Goal: Task Accomplishment & Management: Manage account settings

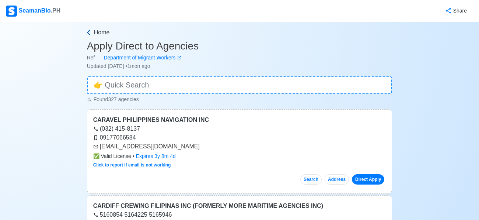
click at [89, 31] on icon at bounding box center [88, 32] width 3 height 6
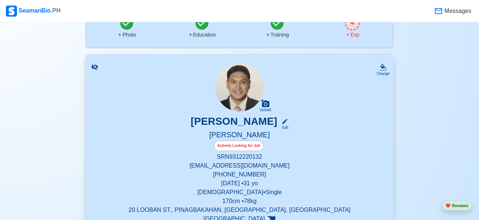
scroll to position [75, 0]
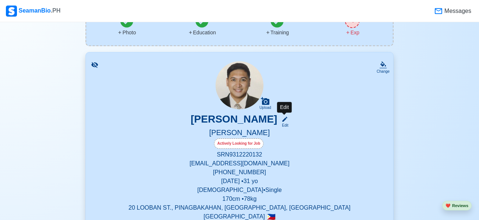
click at [286, 122] on div "Edit" at bounding box center [284, 125] width 10 height 6
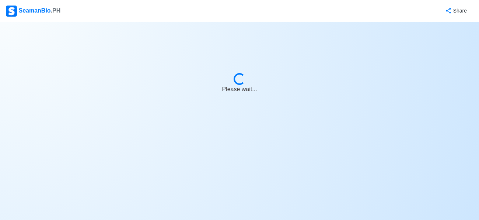
select select "Actively Looking for Job"
select select "Visible for Hiring"
select select "Single"
select select "[DEMOGRAPHIC_DATA]"
select select "PH"
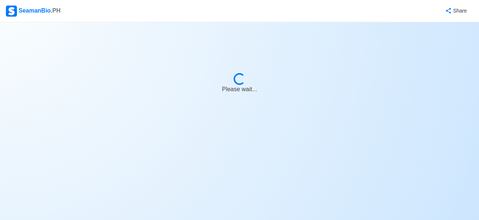
select select "4102416000000"
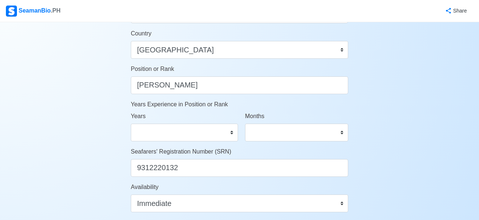
scroll to position [385, 0]
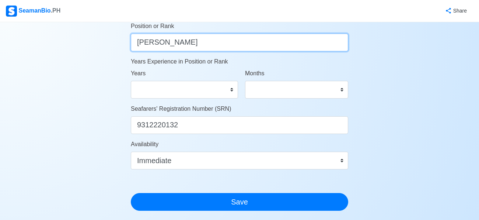
click at [219, 45] on input "[PERSON_NAME]" at bounding box center [240, 43] width 218 height 18
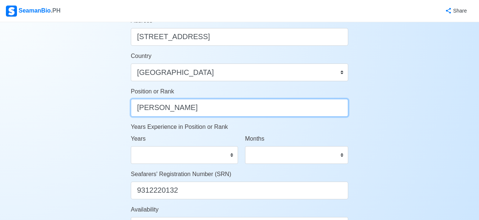
click at [179, 109] on input "[PERSON_NAME]" at bounding box center [240, 108] width 218 height 18
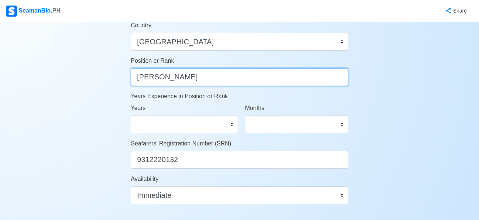
scroll to position [341, 0]
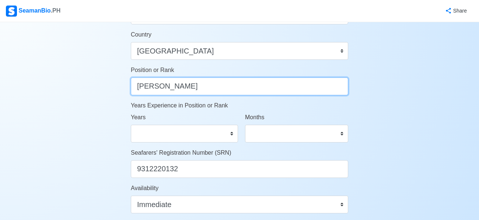
drag, startPoint x: 191, startPoint y: 86, endPoint x: 133, endPoint y: 84, distance: 58.3
click at [133, 84] on input "[PERSON_NAME]" at bounding box center [240, 86] width 218 height 18
type input "A"
type input "Production Assistant"
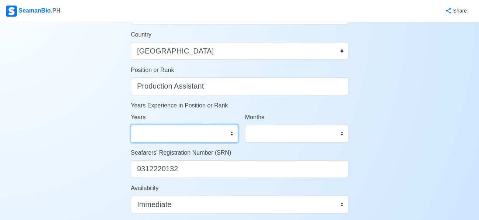
click at [177, 133] on select "0 1 2 3 4 5 6 7 8 9 10 11 12 13 14 15 16 17 18 19 20 21 22 23 24 25 26 27 28 29…" at bounding box center [184, 134] width 107 height 18
select select "6"
click at [131, 125] on select "0 1 2 3 4 5 6 7 8 9 10 11 12 13 14 15 16 17 18 19 20 21 22 23 24 25 26 27 28 29…" at bounding box center [184, 134] width 107 height 18
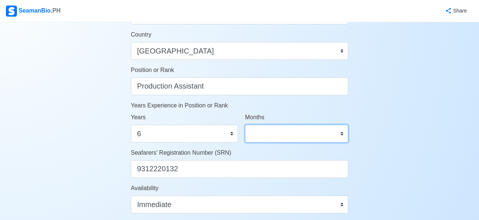
click at [261, 135] on select "0 1 2 3 4 5 6 7 8 9 10 11" at bounding box center [296, 134] width 103 height 18
click at [421, 78] on div "Account Setup 🗂️ Your Job Status Onboard Actively Looking for Job Not Looking f…" at bounding box center [239, 17] width 479 height 672
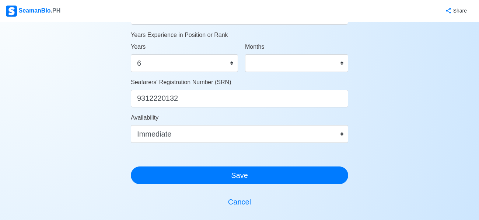
scroll to position [421, 0]
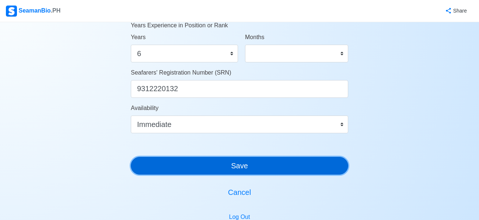
click at [267, 166] on button "Save" at bounding box center [240, 166] width 218 height 18
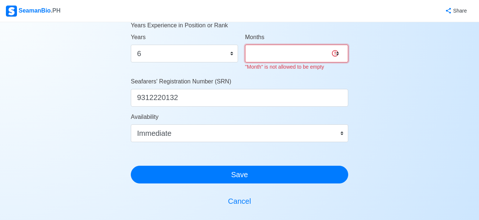
click at [311, 54] on select "0 1 2 3 4 5 6 7 8 9 10 11" at bounding box center [296, 54] width 103 height 18
select select "0"
click at [245, 45] on select "0 1 2 3 4 5 6 7 8 9 10 11" at bounding box center [296, 54] width 103 height 18
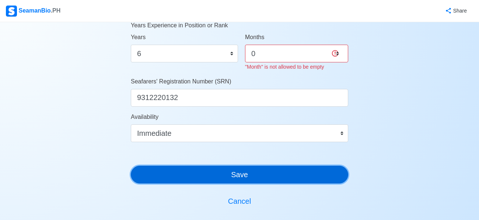
click at [226, 173] on button "Save" at bounding box center [240, 175] width 218 height 18
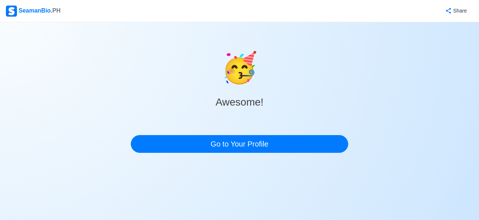
scroll to position [0, 0]
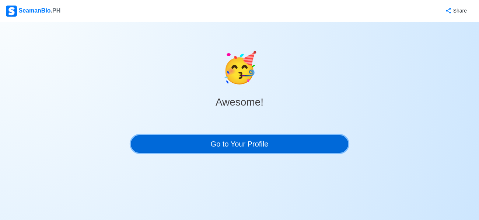
click at [265, 149] on link "Go to Your Profile" at bounding box center [240, 144] width 218 height 18
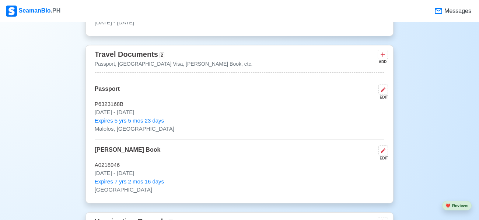
scroll to position [620, 0]
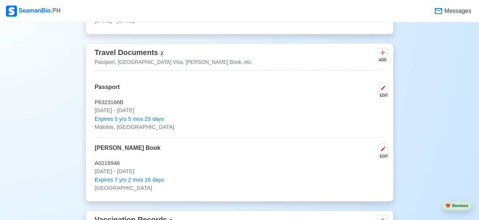
click at [211, 60] on div "Travel Documents 2 Passport, [GEOGRAPHIC_DATA] Visa, [PERSON_NAME] Book, etc. A…" at bounding box center [240, 58] width 290 height 24
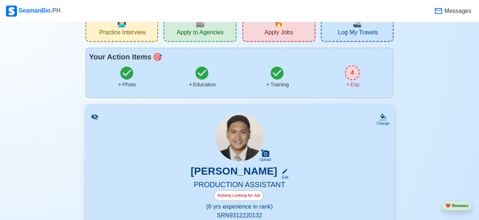
scroll to position [205, 0]
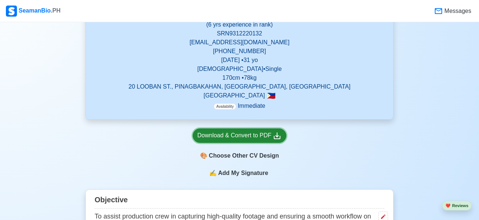
click at [247, 133] on div "Download & Convert to PDF" at bounding box center [240, 135] width 84 height 9
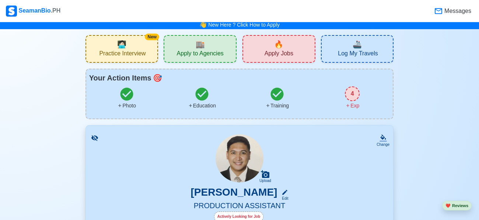
scroll to position [11, 0]
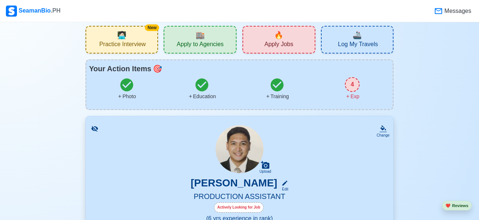
click at [389, 124] on div "Change Upload [PERSON_NAME] Edit PRODUCTION ASSISTANT Actively Looking for Job …" at bounding box center [240, 214] width 309 height 197
click at [385, 129] on icon at bounding box center [383, 128] width 7 height 7
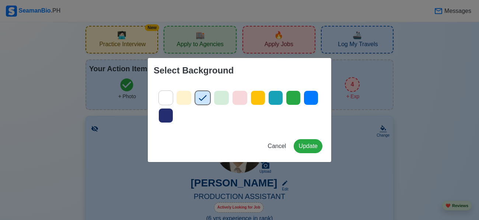
click at [220, 100] on icon at bounding box center [222, 98] width 8 height 6
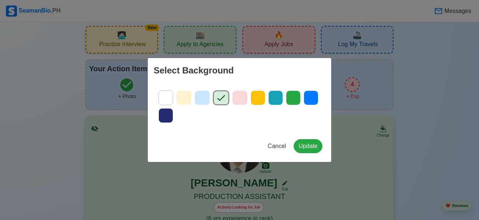
drag, startPoint x: 275, startPoint y: 102, endPoint x: 297, endPoint y: 128, distance: 33.2
click at [275, 103] on icon at bounding box center [275, 97] width 11 height 11
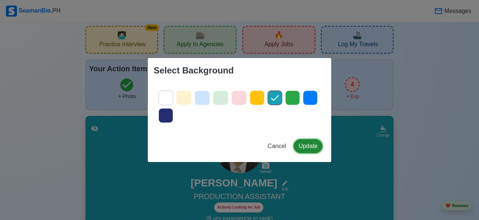
click at [306, 146] on button "Update" at bounding box center [308, 146] width 29 height 14
